Goal: Information Seeking & Learning: Learn about a topic

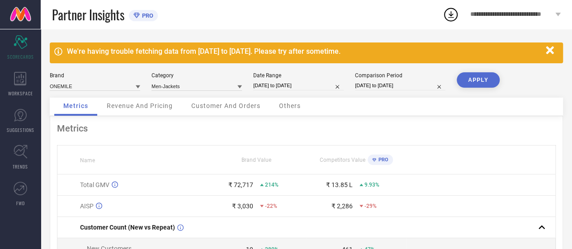
click at [545, 49] on icon "button" at bounding box center [549, 50] width 11 height 11
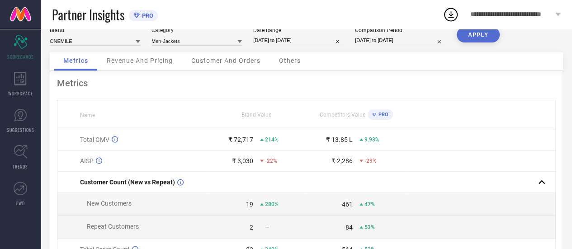
scroll to position [22, 0]
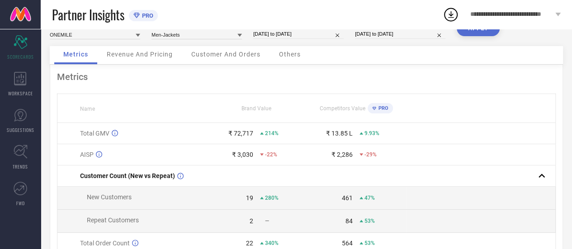
click at [145, 50] on div "Revenue And Pricing" at bounding box center [140, 55] width 84 height 18
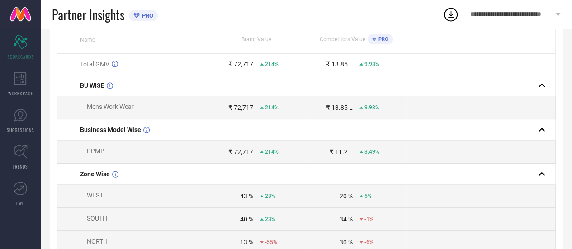
scroll to position [0, 0]
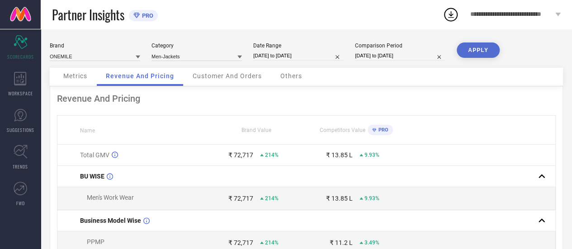
click at [205, 76] on span "Customer And Orders" at bounding box center [227, 75] width 69 height 7
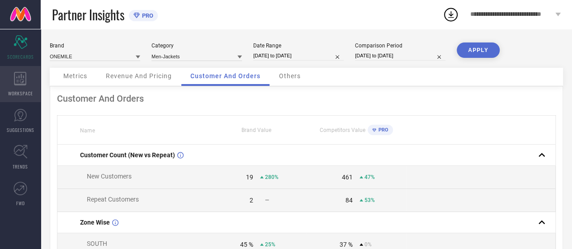
click at [27, 80] on div "WORKSPACE" at bounding box center [20, 84] width 41 height 36
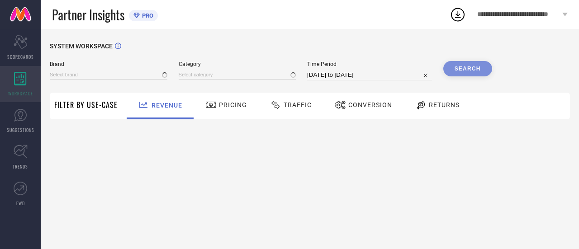
type input "ONEMILE"
type input "All"
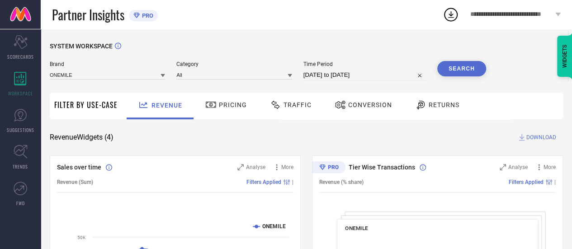
click at [224, 110] on div "Pricing" at bounding box center [226, 104] width 46 height 15
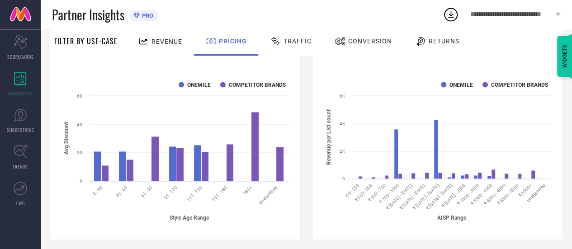
scroll to position [621, 0]
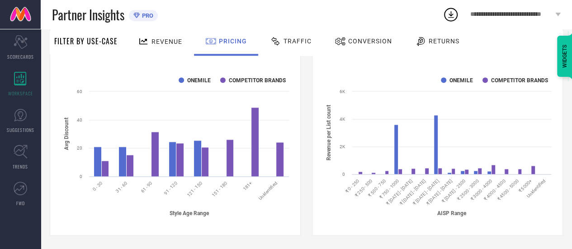
click at [287, 40] on span "Traffic" at bounding box center [298, 41] width 28 height 7
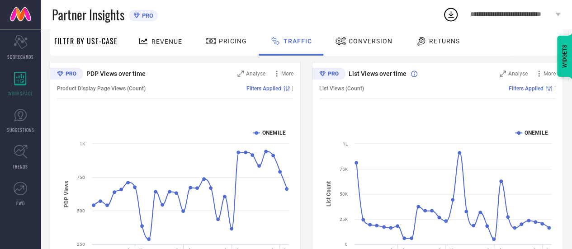
scroll to position [93, 0]
click at [283, 76] on span "More" at bounding box center [287, 74] width 12 height 6
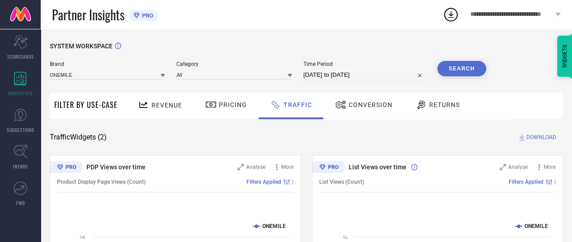
click at [324, 75] on input "13-08-2025 to 12-09-2025" at bounding box center [364, 75] width 123 height 11
select select "7"
select select "2025"
select select "8"
select select "2025"
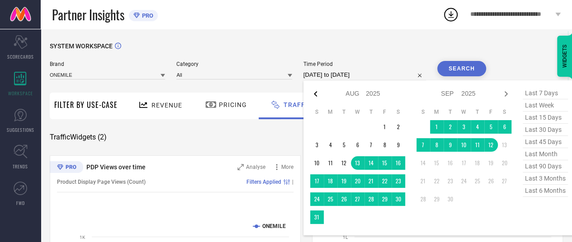
click at [314, 94] on icon at bounding box center [315, 94] width 11 height 11
select select "6"
select select "2025"
select select "7"
select select "2025"
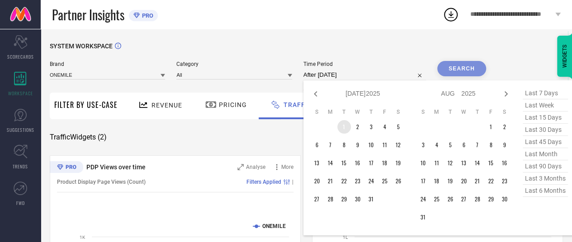
click at [344, 130] on td "1" at bounding box center [344, 127] width 14 height 14
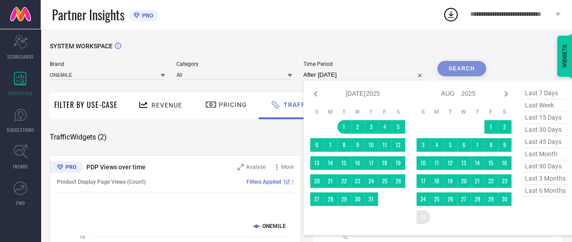
type input "01-07-2025 to 31-08-2025"
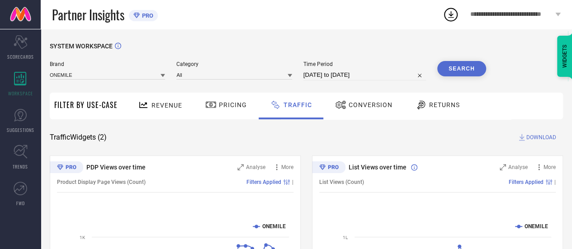
click at [458, 67] on button "Search" at bounding box center [461, 68] width 49 height 15
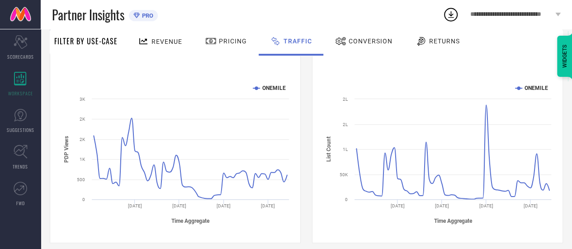
scroll to position [139, 0]
click at [293, 141] on rect at bounding box center [175, 153] width 236 height 154
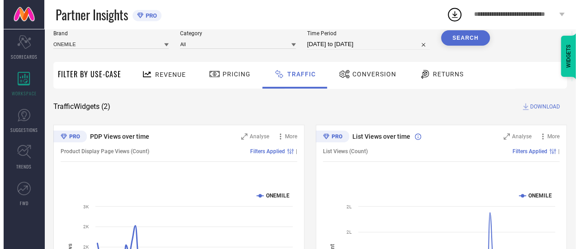
scroll to position [30, 0]
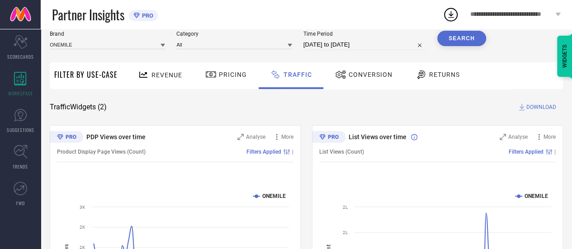
click at [130, 152] on span "Product Display Page Views (Count)" at bounding box center [101, 152] width 89 height 6
click at [246, 137] on span "Analyse" at bounding box center [255, 137] width 19 height 6
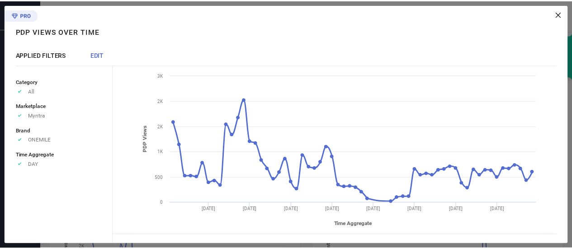
scroll to position [27, 0]
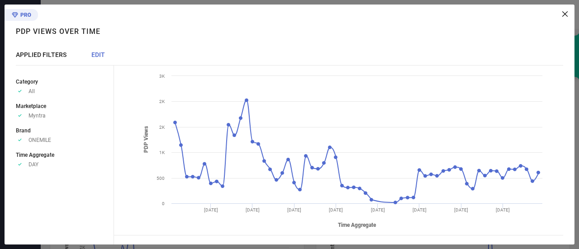
click at [566, 14] on icon at bounding box center [564, 13] width 5 height 5
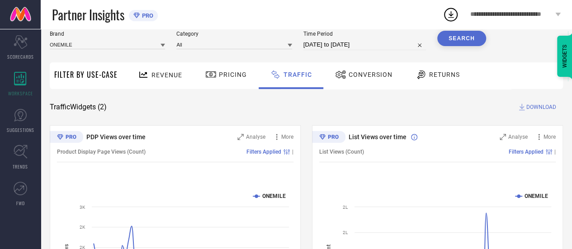
click at [355, 74] on span "Conversion" at bounding box center [371, 74] width 44 height 7
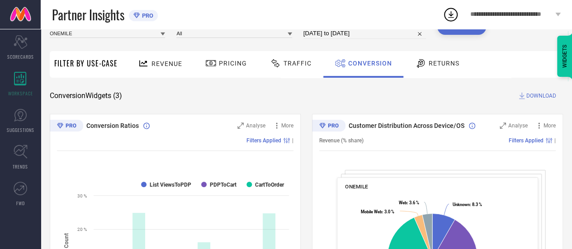
scroll to position [0, 0]
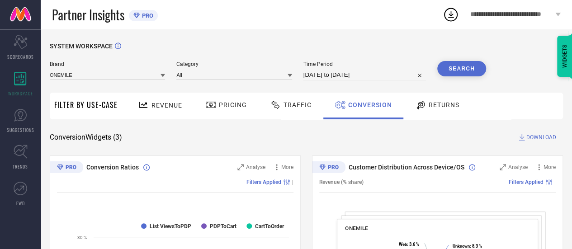
click at [429, 107] on span "Returns" at bounding box center [444, 104] width 31 height 7
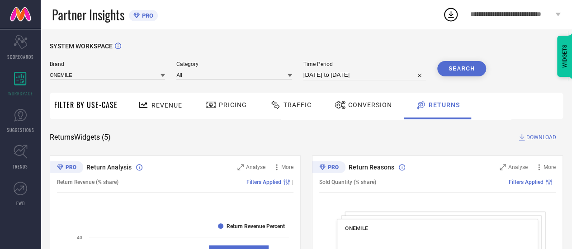
click at [147, 17] on span "PRO" at bounding box center [147, 15] width 14 height 7
click at [449, 15] on icon at bounding box center [451, 14] width 6 height 7
click at [33, 132] on span "SUGGESTIONS" at bounding box center [21, 130] width 28 height 7
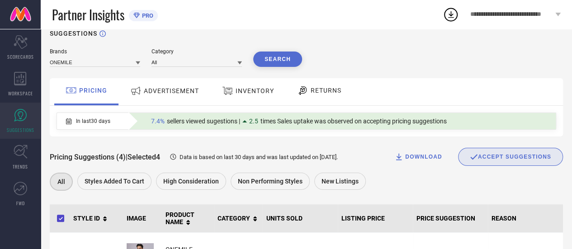
scroll to position [12, 0]
click at [178, 98] on div "ADVERTISEMENT" at bounding box center [164, 91] width 73 height 16
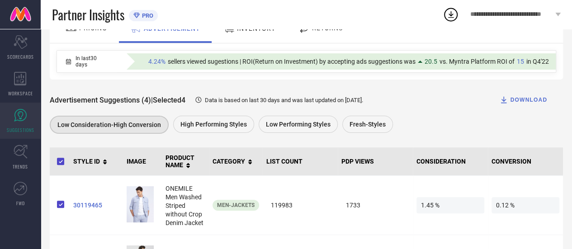
scroll to position [75, 0]
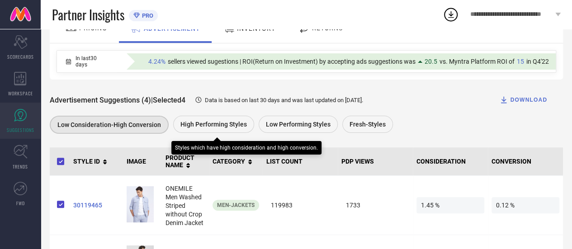
click at [217, 123] on span "High Performing Styles" at bounding box center [213, 124] width 66 height 7
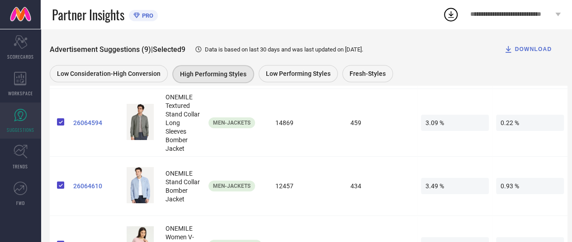
scroll to position [569, 0]
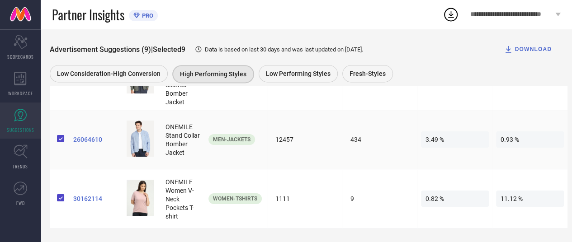
click at [90, 139] on span "26064610" at bounding box center [96, 139] width 46 height 7
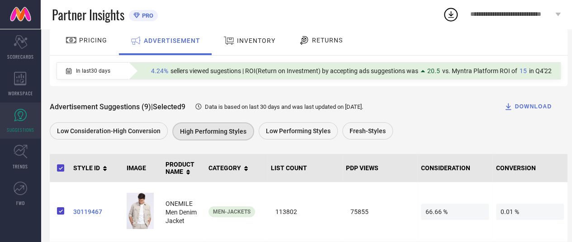
scroll to position [78, 0]
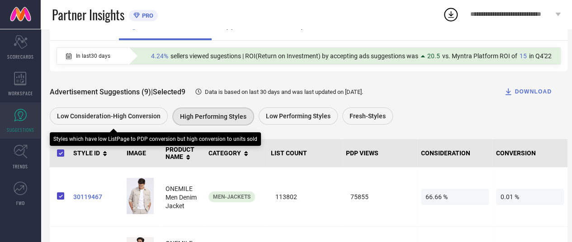
click at [109, 121] on div "Low Consideration-High Conversion" at bounding box center [109, 116] width 118 height 17
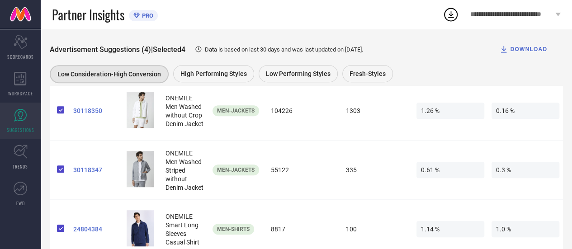
scroll to position [253, 0]
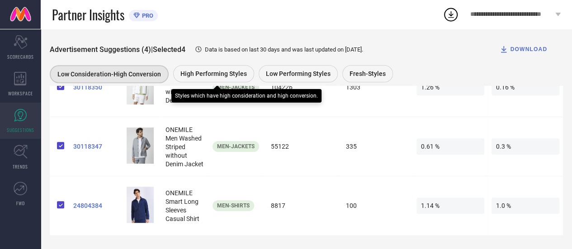
click at [225, 67] on div "High Performing Styles" at bounding box center [213, 73] width 81 height 17
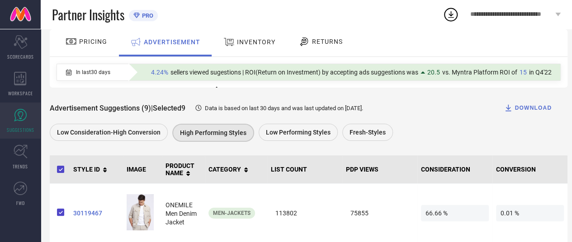
scroll to position [248, 0]
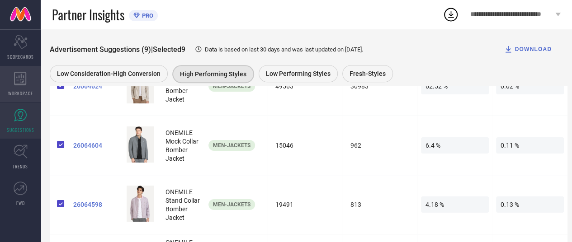
click at [25, 95] on span "WORKSPACE" at bounding box center [20, 93] width 25 height 7
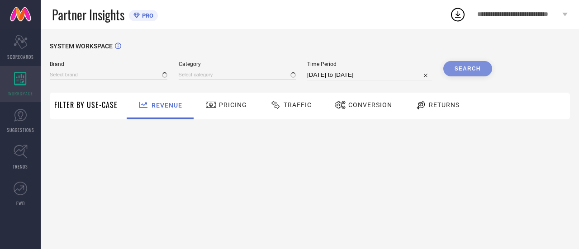
type input "ONEMILE"
type input "All"
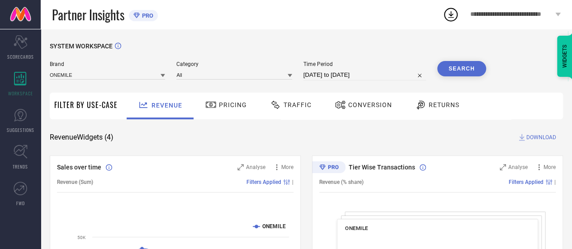
click at [302, 103] on span "Traffic" at bounding box center [298, 104] width 28 height 7
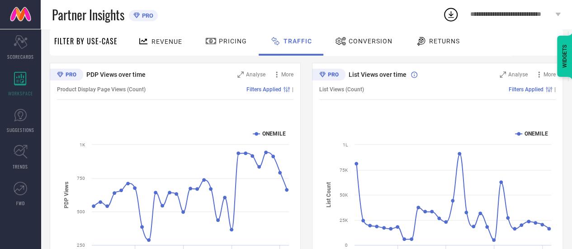
scroll to position [146, 0]
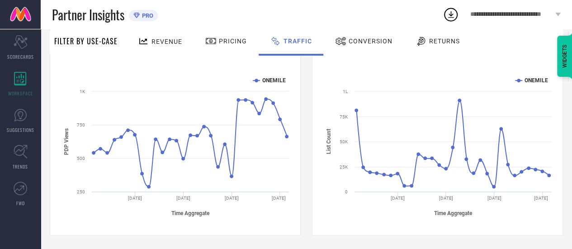
click at [367, 39] on span "Conversion" at bounding box center [371, 41] width 44 height 7
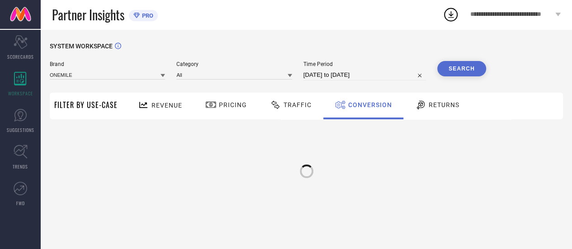
scroll to position [0, 0]
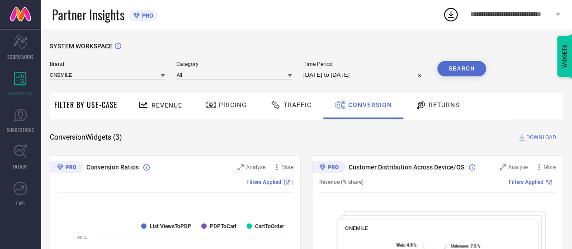
click at [162, 110] on div "Revenue" at bounding box center [160, 105] width 49 height 16
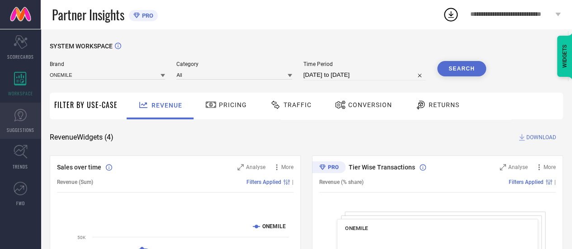
click at [25, 128] on span "SUGGESTIONS" at bounding box center [21, 130] width 28 height 7
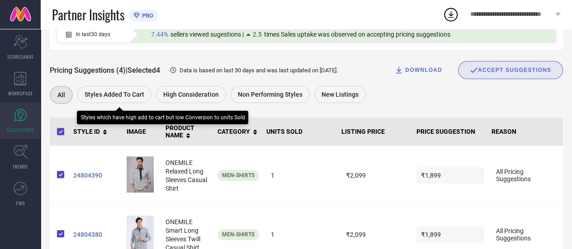
click at [123, 90] on div "Styles Added To Cart" at bounding box center [114, 94] width 74 height 17
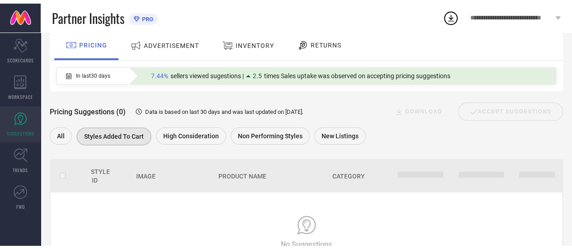
scroll to position [99, 0]
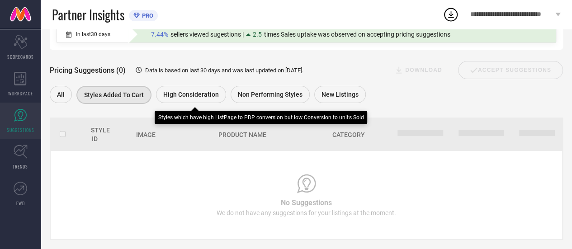
click at [198, 95] on span "High Consideration" at bounding box center [191, 94] width 56 height 7
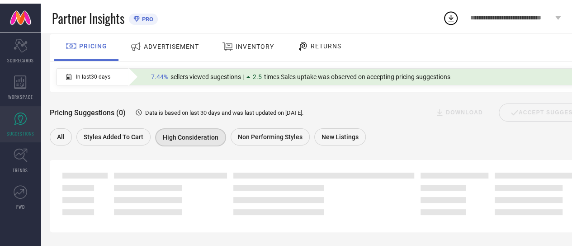
scroll to position [71, 0]
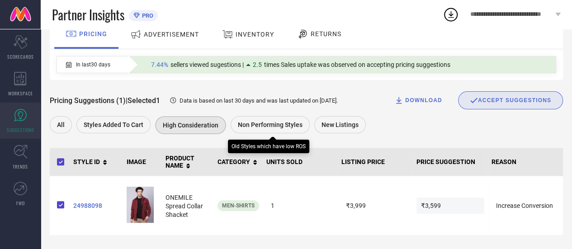
click at [285, 118] on div "Non Performing Styles" at bounding box center [270, 124] width 79 height 17
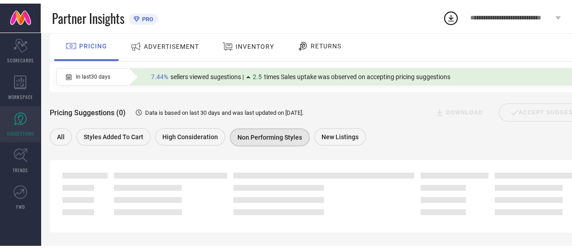
scroll to position [99, 0]
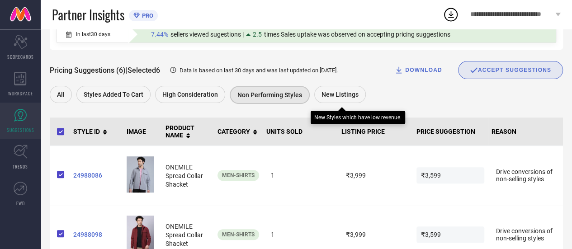
click at [329, 91] on div "New Listings" at bounding box center [340, 94] width 52 height 17
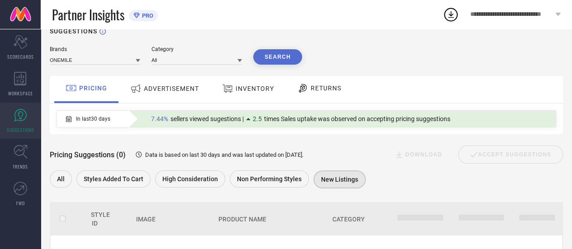
scroll to position [0, 0]
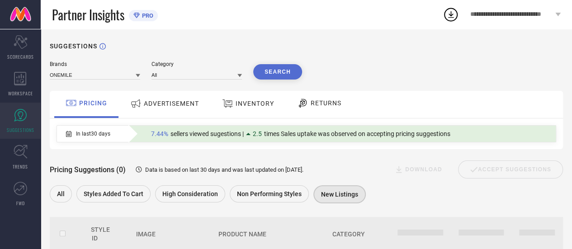
click at [194, 106] on span "ADVERTISEMENT" at bounding box center [171, 103] width 55 height 7
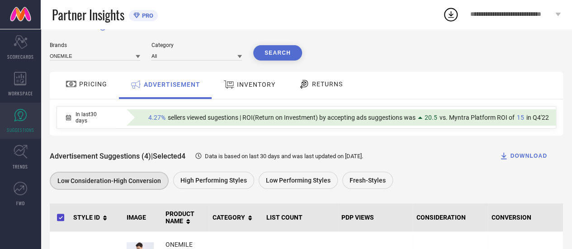
scroll to position [18, 0]
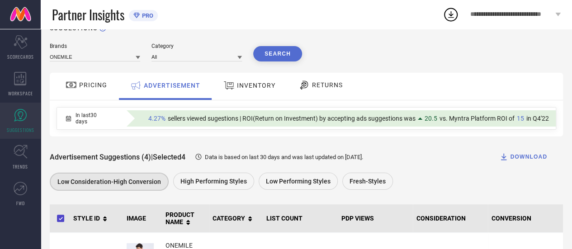
click at [256, 89] on span "INVENTORY" at bounding box center [256, 85] width 38 height 7
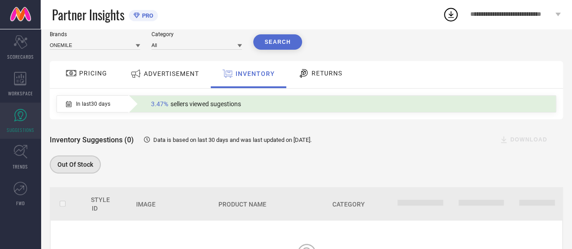
scroll to position [29, 0]
click at [315, 76] on span "RETURNS" at bounding box center [327, 73] width 31 height 7
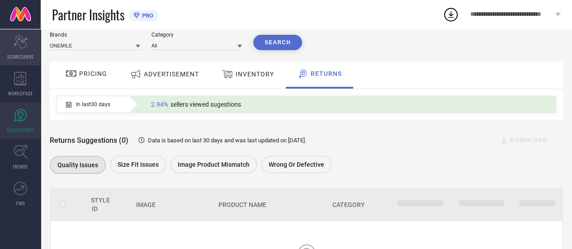
click at [29, 43] on div "Scorecard SCORECARDS" at bounding box center [20, 47] width 41 height 36
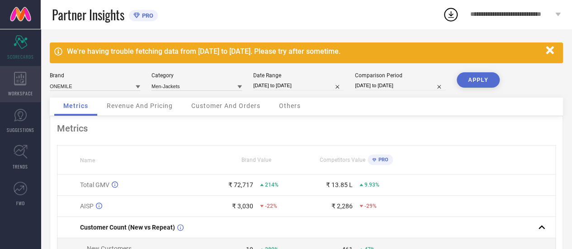
click at [19, 87] on div "WORKSPACE" at bounding box center [20, 84] width 41 height 36
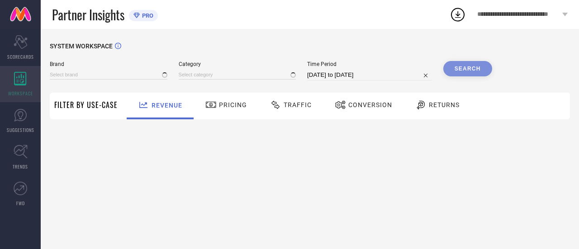
type input "ONEMILE"
type input "All"
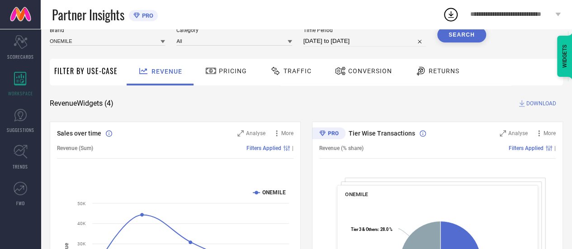
scroll to position [34, 0]
click at [215, 68] on icon at bounding box center [210, 70] width 11 height 11
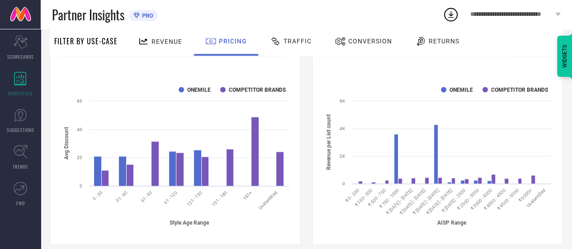
scroll to position [621, 0]
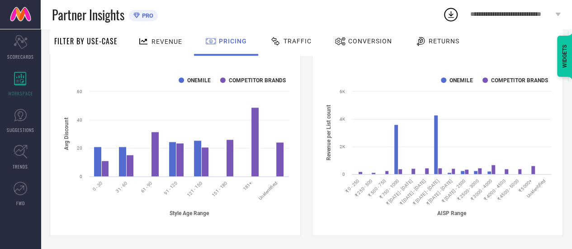
click at [179, 42] on span "Revenue" at bounding box center [166, 41] width 31 height 7
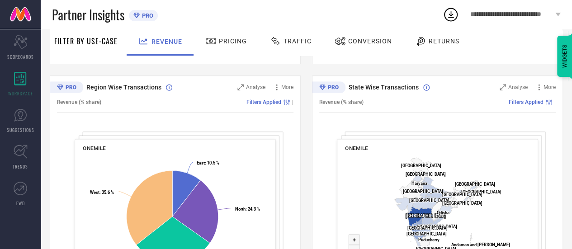
scroll to position [383, 0]
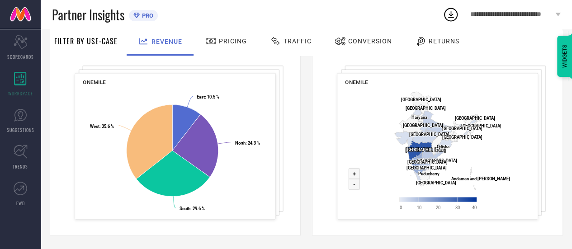
click at [297, 48] on div "Traffic" at bounding box center [291, 40] width 46 height 15
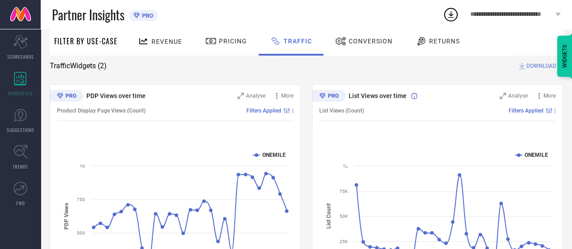
scroll to position [72, 0]
click at [148, 15] on span "PRO" at bounding box center [147, 15] width 14 height 7
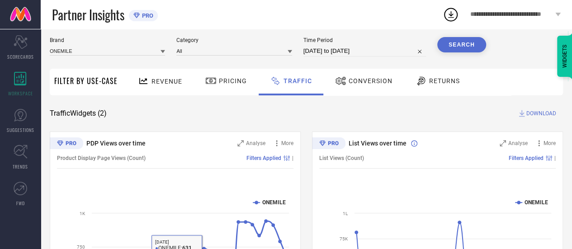
scroll to position [16, 0]
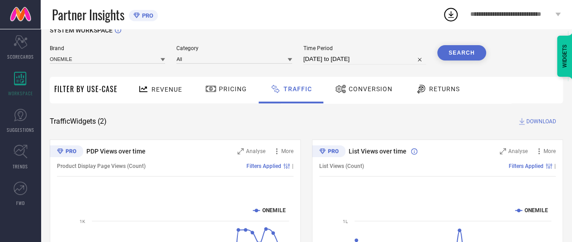
select select "7"
select select "2025"
select select "8"
select select "2025"
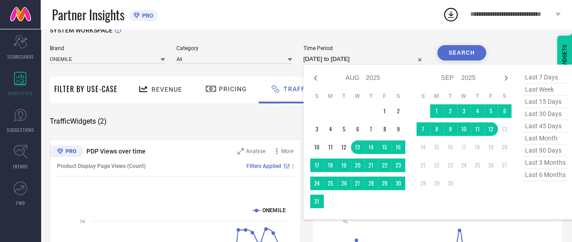
click at [336, 61] on input "13-08-2025 to 12-09-2025" at bounding box center [364, 59] width 123 height 11
click at [317, 77] on icon at bounding box center [315, 78] width 11 height 11
select select "6"
select select "2025"
select select "7"
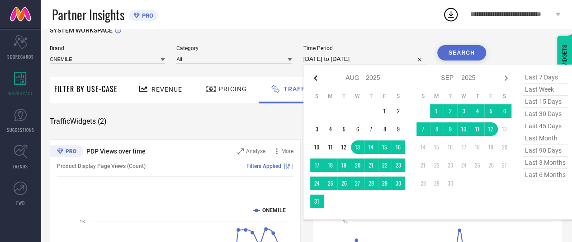
select select "2025"
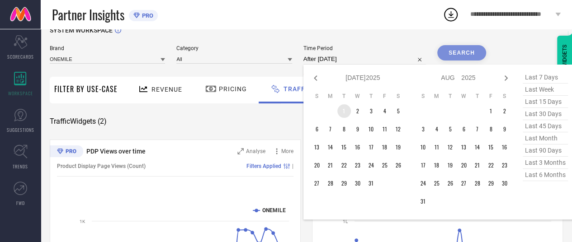
click at [345, 114] on td "1" at bounding box center [344, 111] width 14 height 14
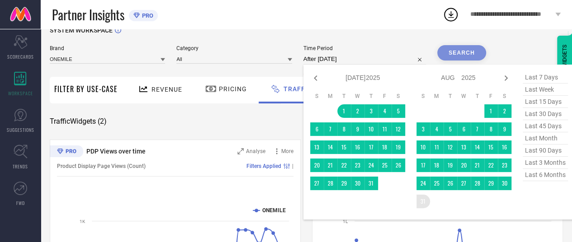
type input "01-07-2025 to 31-08-2025"
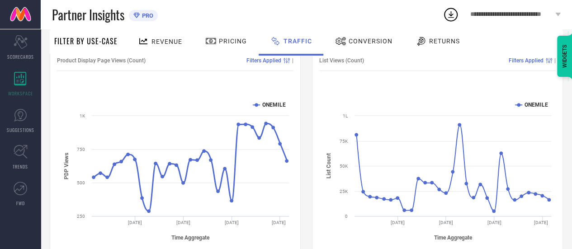
scroll to position [123, 0]
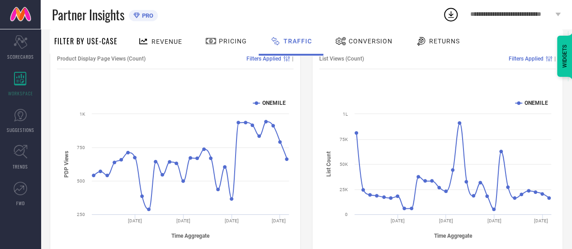
click at [553, 17] on div "**********" at bounding box center [515, 14] width 113 height 29
click at [307, 83] on div "PDP Views over time Analyse More Product Display Page Views (Count) Filters App…" at bounding box center [306, 145] width 513 height 226
click at [158, 46] on div "Revenue" at bounding box center [160, 41] width 49 height 16
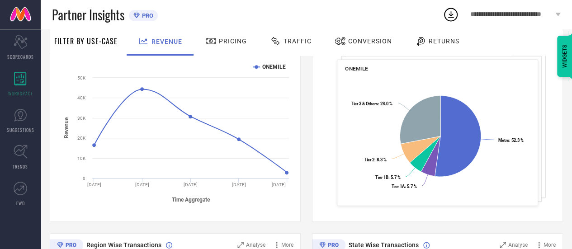
scroll to position [0, 0]
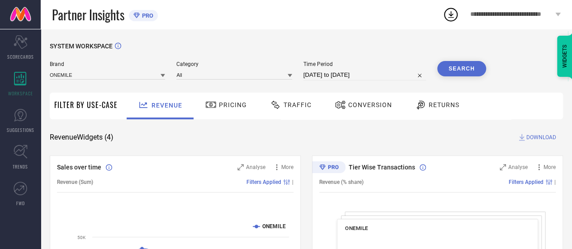
click at [102, 105] on span "Filter By Use-Case" at bounding box center [85, 104] width 63 height 11
click at [27, 120] on link "SUGGESTIONS" at bounding box center [20, 121] width 41 height 36
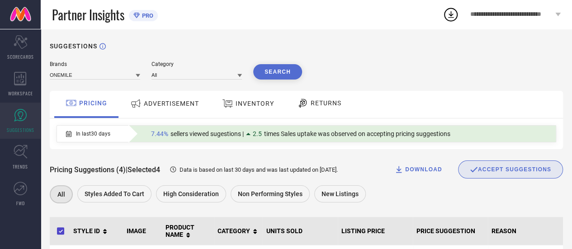
click at [171, 111] on div "ADVERTISEMENT" at bounding box center [164, 103] width 73 height 16
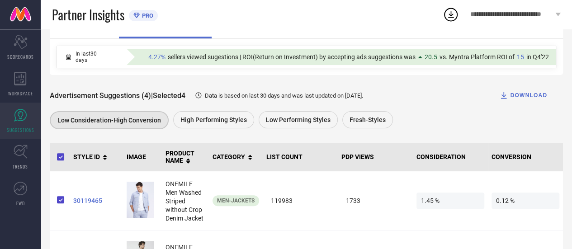
scroll to position [35, 0]
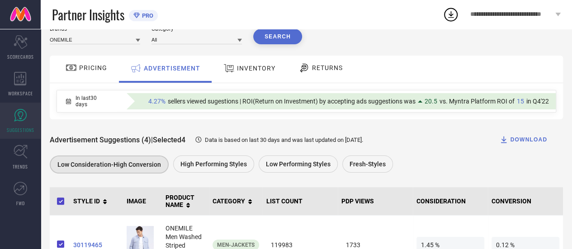
click at [57, 200] on span at bounding box center [57, 201] width 0 height 7
click at [57, 203] on input "checkbox" at bounding box center [57, 203] width 0 height 0
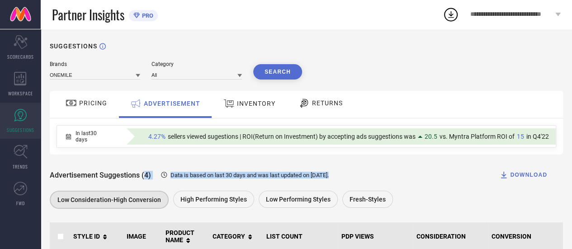
drag, startPoint x: 341, startPoint y: 177, endPoint x: 144, endPoint y: 178, distance: 197.6
click at [144, 178] on div "Advertisement Suggestions (4) Data is based on last 30 days and was last update…" at bounding box center [306, 175] width 513 height 18
click at [196, 170] on div "Advertisement Suggestions (4) Data is based on last 30 days and was last update…" at bounding box center [306, 175] width 513 height 18
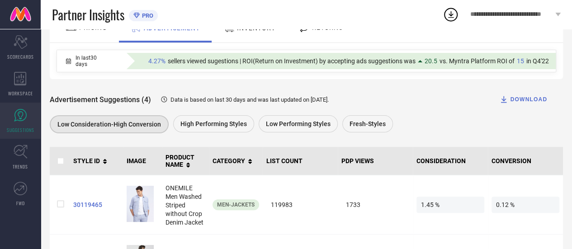
scroll to position [76, 0]
click at [16, 29] on div "Scorecard SCORECARDS" at bounding box center [20, 47] width 41 height 36
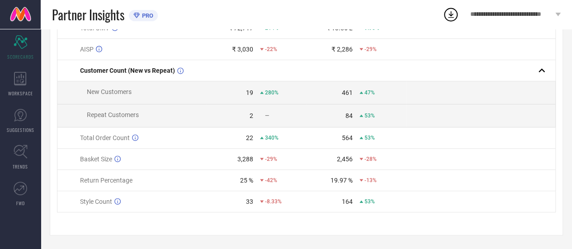
scroll to position [158, 0]
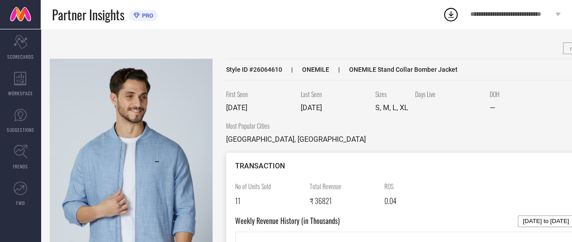
click at [271, 69] on span "Style ID # 26064610" at bounding box center [254, 69] width 56 height 7
copy span "26064610"
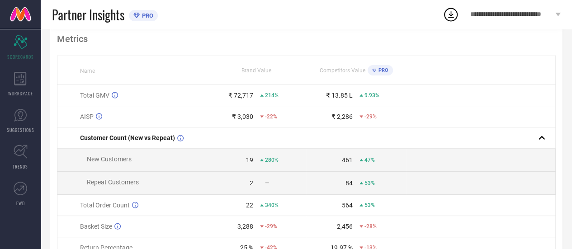
scroll to position [95, 0]
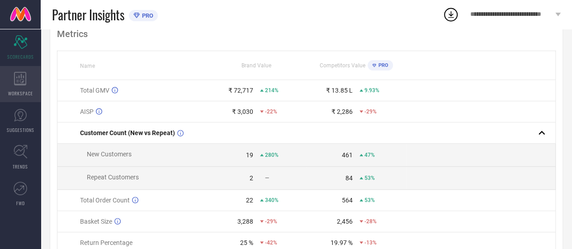
click at [11, 88] on div "WORKSPACE" at bounding box center [20, 84] width 41 height 36
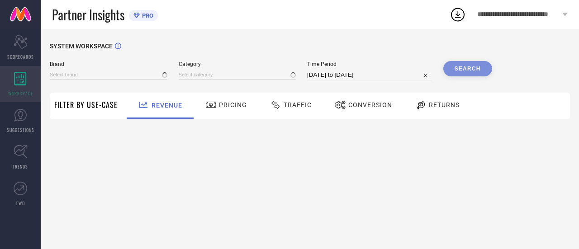
type input "ONEMILE"
type input "All"
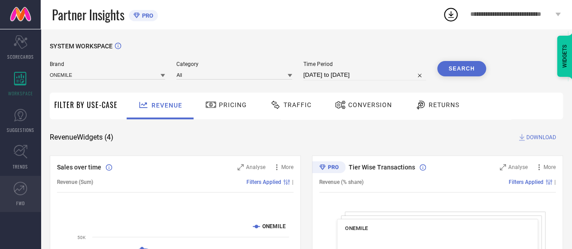
click at [18, 202] on span "FWD" at bounding box center [20, 203] width 9 height 7
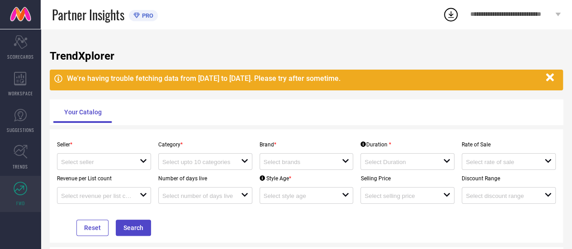
scroll to position [71, 0]
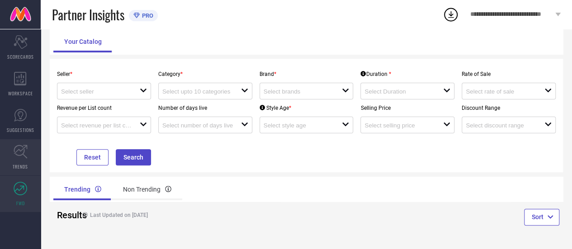
click at [26, 155] on icon at bounding box center [21, 152] width 14 height 14
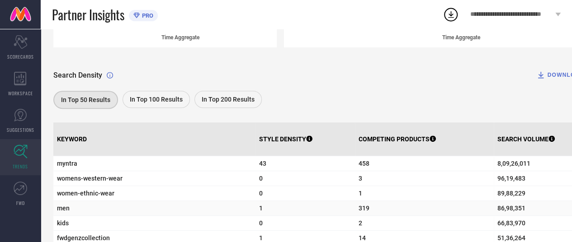
scroll to position [282, 0]
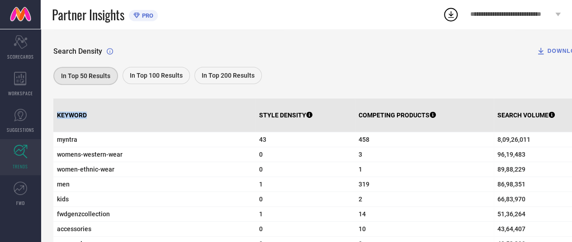
drag, startPoint x: 87, startPoint y: 112, endPoint x: 59, endPoint y: 114, distance: 28.6
click at [59, 114] on th "KEYWORD" at bounding box center [154, 116] width 202 height 34
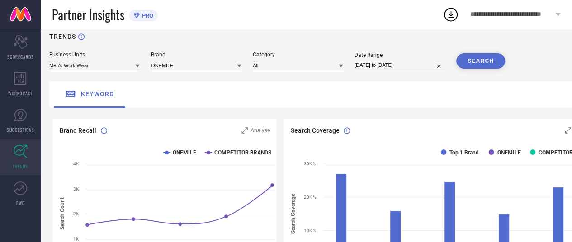
scroll to position [0, 0]
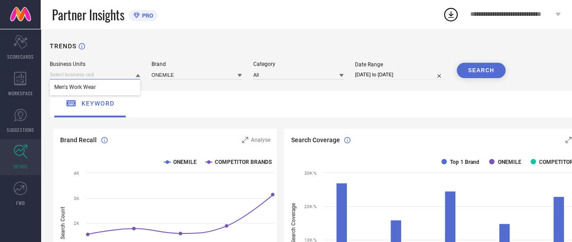
click at [113, 75] on input at bounding box center [95, 74] width 90 height 9
click at [106, 90] on div "Men's Work Wear" at bounding box center [95, 87] width 90 height 15
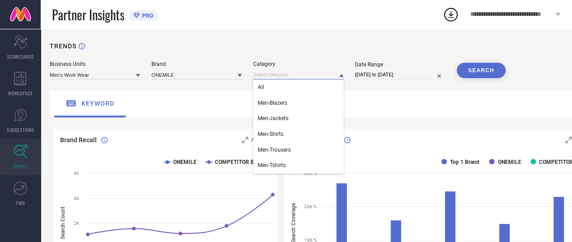
click at [269, 76] on input at bounding box center [298, 74] width 90 height 9
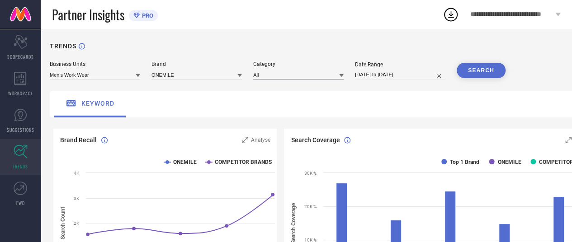
click at [269, 76] on input at bounding box center [298, 74] width 90 height 9
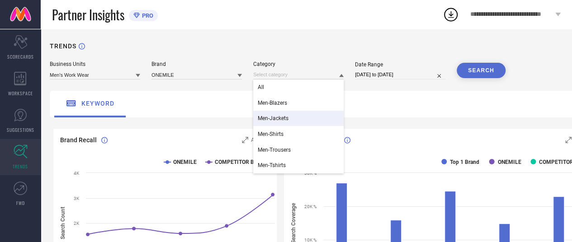
click at [295, 124] on div "Men-Jackets" at bounding box center [298, 118] width 90 height 15
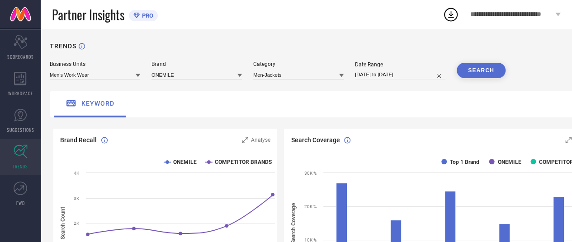
click at [488, 78] on button "SEARCH" at bounding box center [481, 70] width 49 height 15
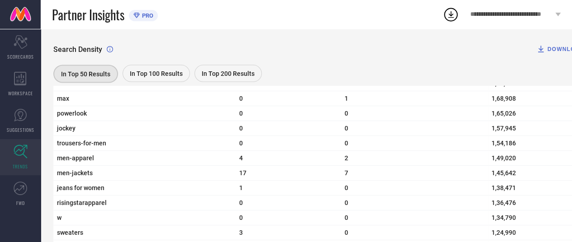
scroll to position [980, 0]
drag, startPoint x: 91, startPoint y: 181, endPoint x: 57, endPoint y: 181, distance: 34.4
click at [57, 176] on span "men-jackets" at bounding box center [144, 172] width 175 height 7
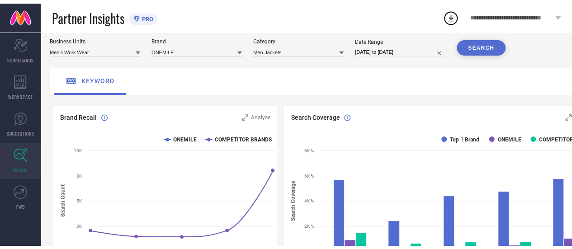
scroll to position [0, 0]
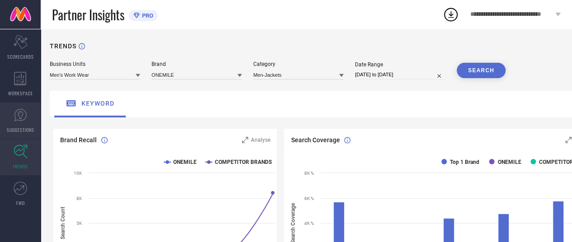
click at [14, 136] on link "SUGGESTIONS" at bounding box center [20, 121] width 41 height 36
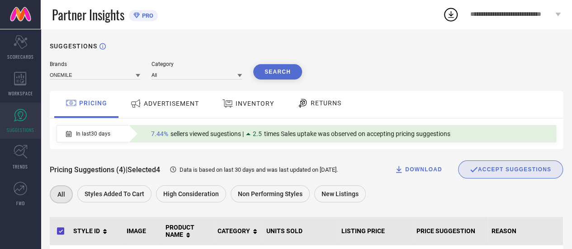
click at [179, 108] on div "ADVERTISEMENT" at bounding box center [164, 103] width 73 height 16
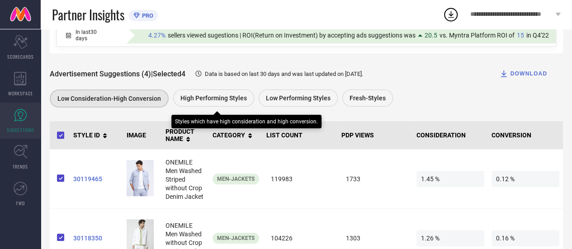
click at [214, 104] on div "High Performing Styles" at bounding box center [213, 98] width 81 height 17
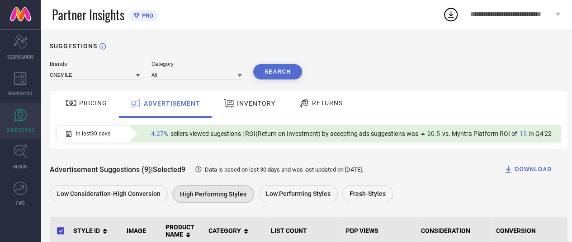
click at [254, 112] on div "INVENTORY" at bounding box center [249, 103] width 57 height 16
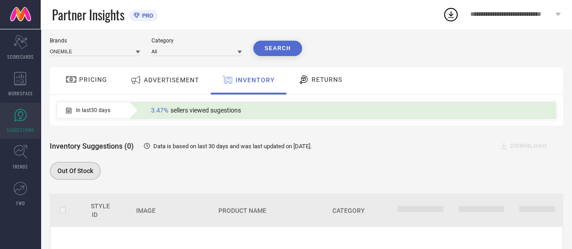
scroll to position [23, 0]
click at [318, 83] on span "RETURNS" at bounding box center [327, 79] width 31 height 7
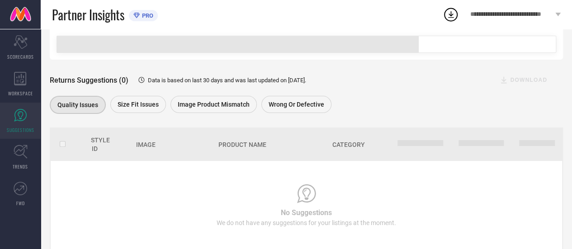
scroll to position [90, 0]
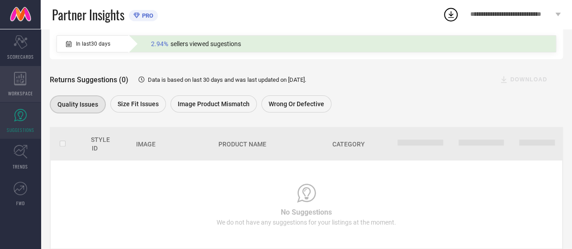
click at [29, 87] on div "WORKSPACE" at bounding box center [20, 84] width 41 height 36
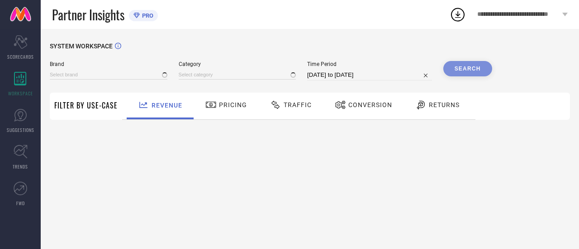
type input "ONEMILE"
type input "All"
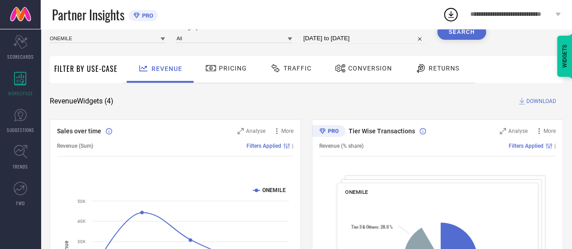
scroll to position [37, 0]
click at [288, 62] on div "Traffic" at bounding box center [291, 67] width 46 height 15
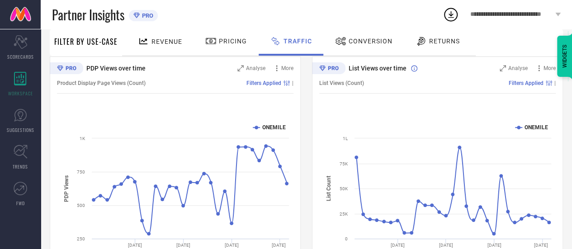
scroll to position [102, 0]
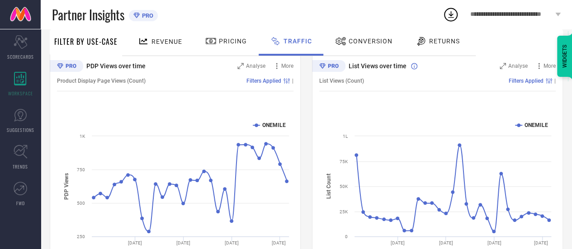
click at [288, 62] on div "More" at bounding box center [282, 65] width 21 height 9
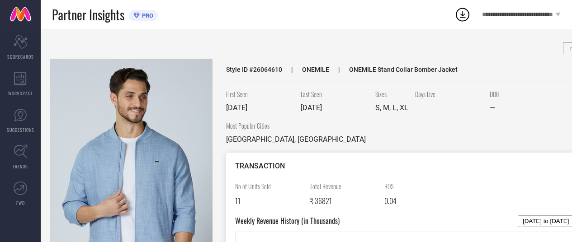
click at [15, 57] on span "SCORECARDS" at bounding box center [20, 56] width 27 height 7
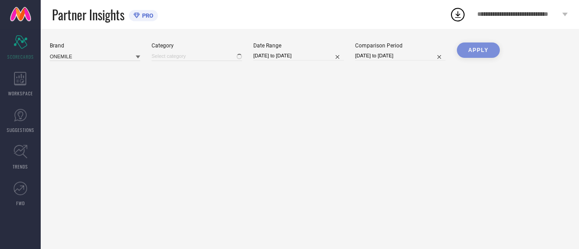
type input "Men-Jackets"
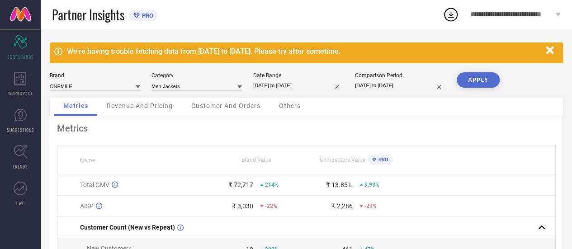
click at [553, 49] on icon "button" at bounding box center [549, 50] width 11 height 11
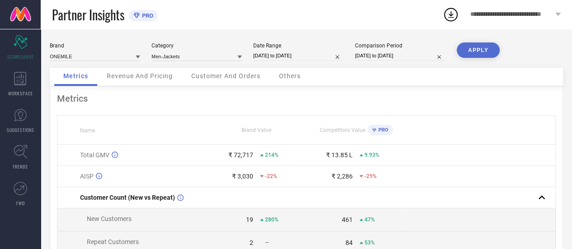
click at [474, 45] on button "APPLY" at bounding box center [478, 50] width 43 height 15
click at [281, 80] on span "Others" at bounding box center [290, 75] width 22 height 7
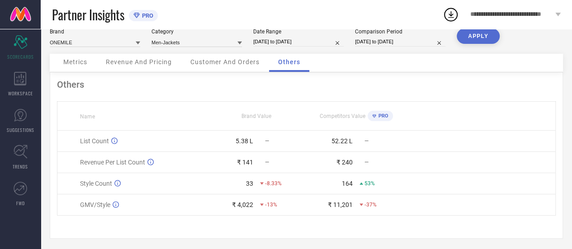
scroll to position [18, 0]
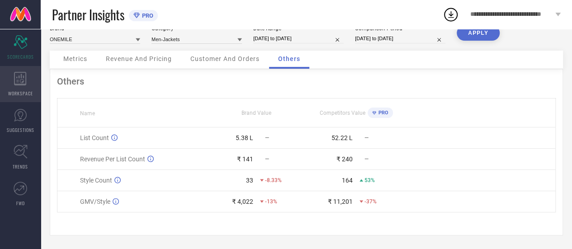
click at [14, 82] on icon at bounding box center [20, 79] width 12 height 14
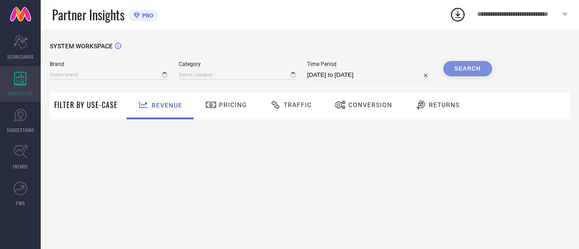
type input "ONEMILE"
type input "All"
